Goal: Ask a question

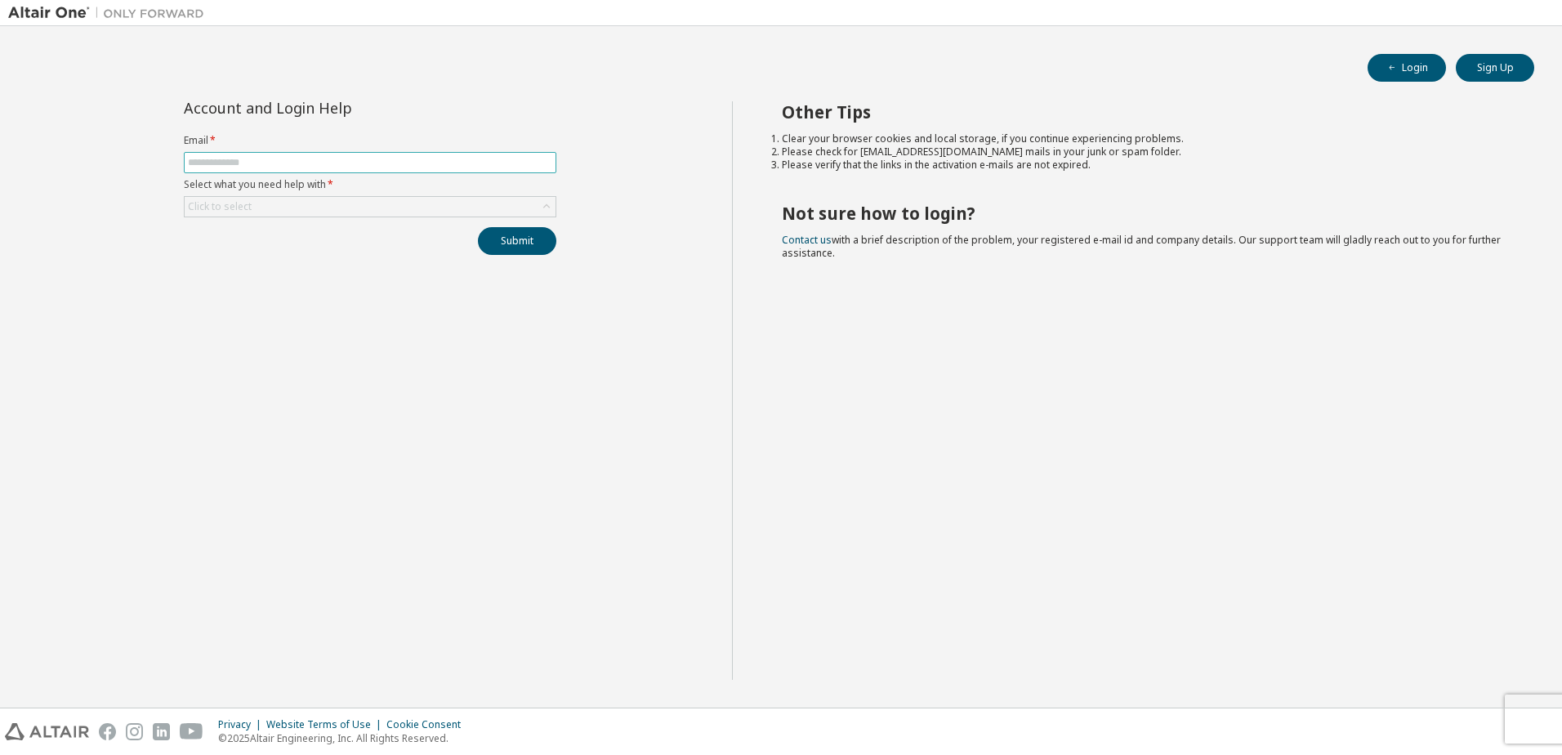
click at [370, 163] on input "text" at bounding box center [370, 162] width 364 height 13
type input "**********"
click at [374, 206] on div "Click to select" at bounding box center [370, 207] width 371 height 20
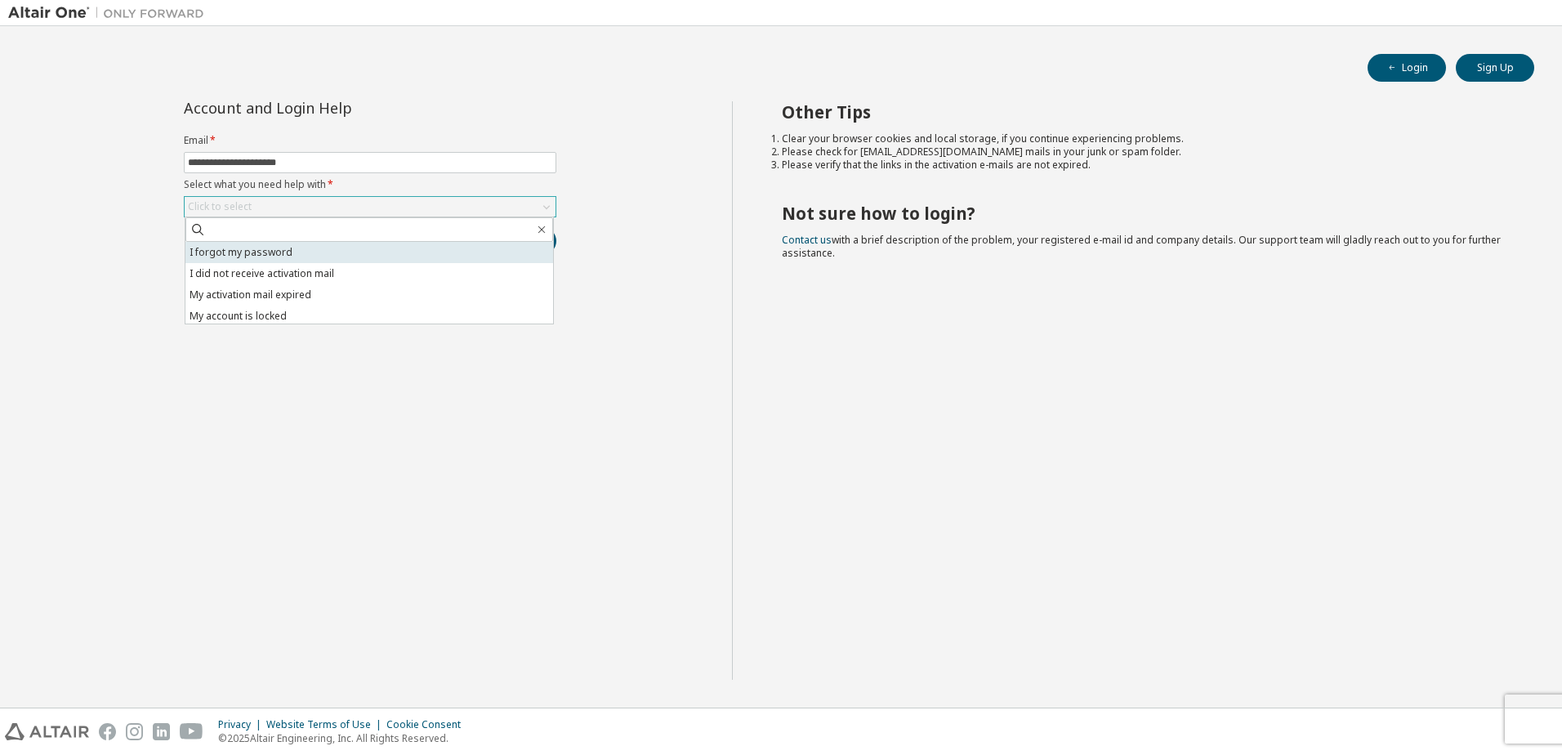
click at [362, 248] on li "I forgot my password" at bounding box center [369, 252] width 368 height 21
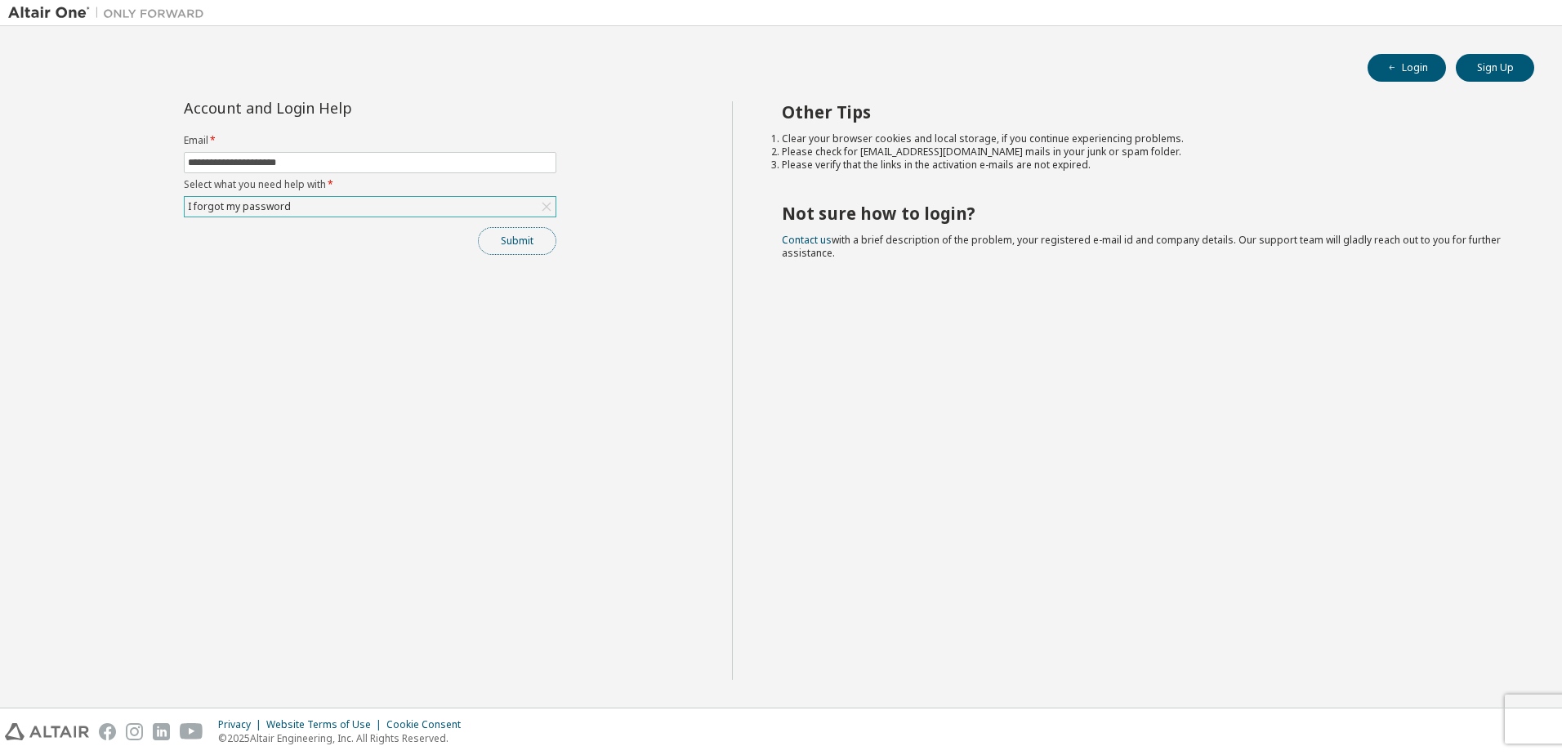
click at [507, 250] on button "Submit" at bounding box center [517, 241] width 78 height 28
click at [515, 245] on button "Submit" at bounding box center [517, 241] width 78 height 28
